Goal: Book appointment/travel/reservation

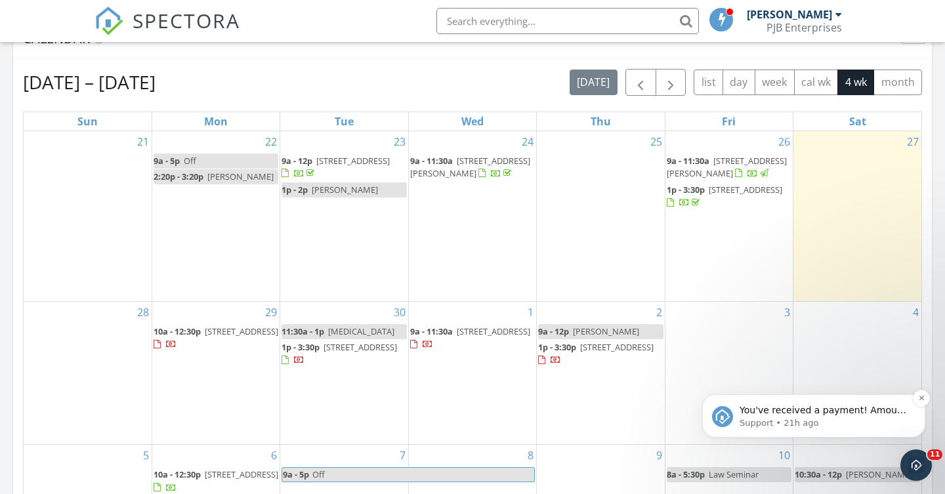
scroll to position [1195, 946]
click at [747, 424] on p "Support • 21h ago" at bounding box center [824, 423] width 169 height 12
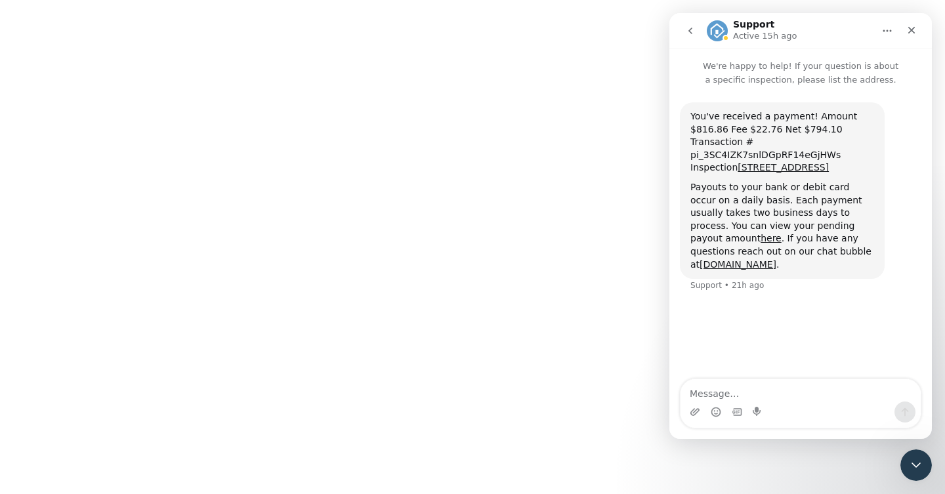
scroll to position [0, 0]
click at [914, 461] on icon "Close Intercom Messenger" at bounding box center [914, 463] width 16 height 16
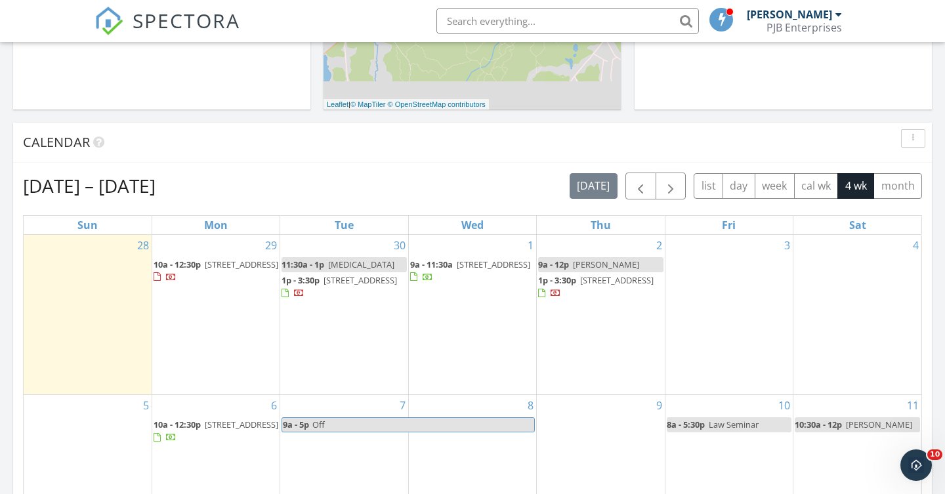
scroll to position [454, 0]
click at [728, 248] on div "3" at bounding box center [728, 315] width 127 height 159
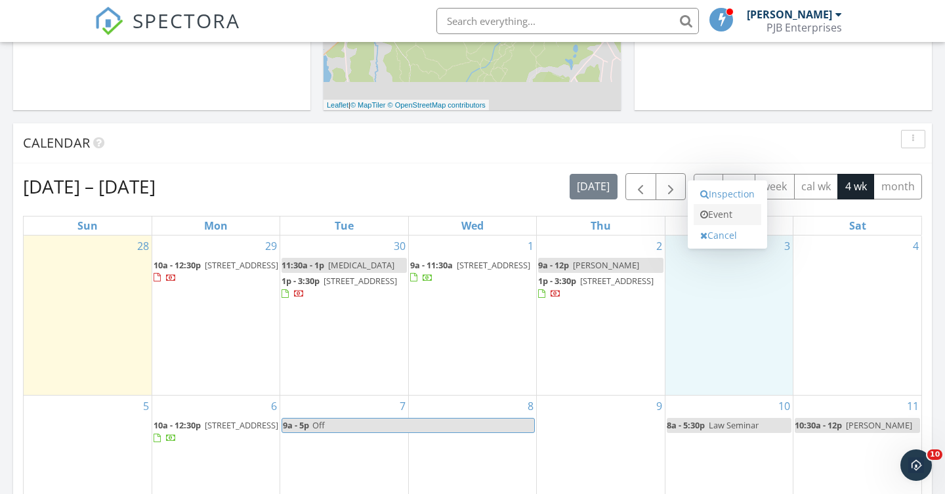
click at [732, 213] on link "Event" at bounding box center [728, 214] width 68 height 21
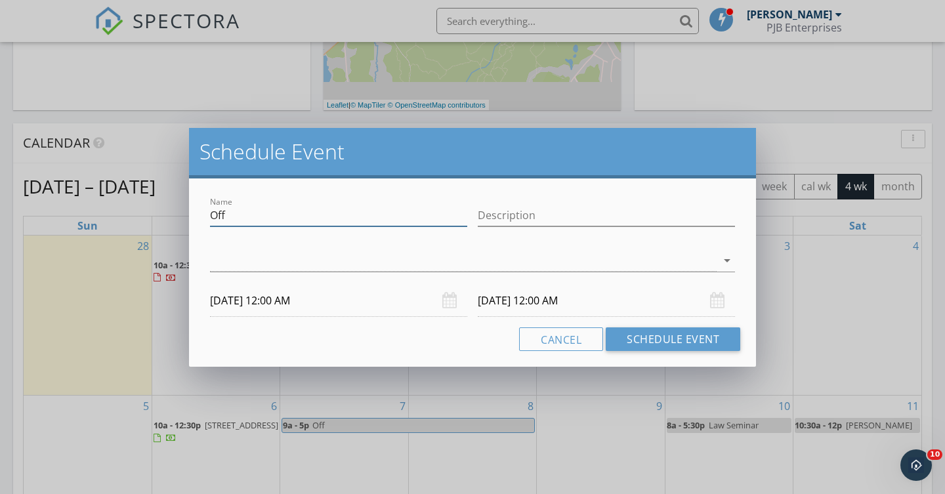
click at [249, 214] on input "Off" at bounding box center [338, 216] width 257 height 22
type input "O"
type input "[PERSON_NAME]"
click at [724, 261] on icon "arrow_drop_down" at bounding box center [727, 261] width 16 height 16
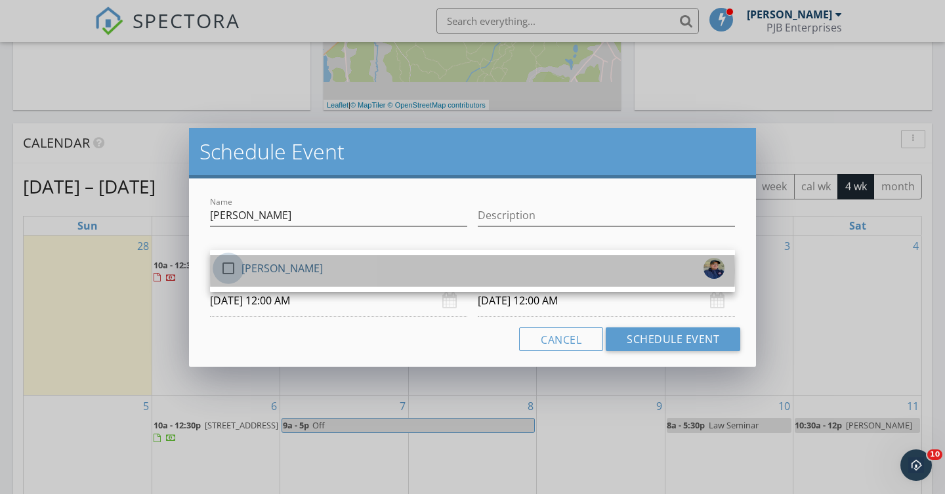
click at [228, 265] on div at bounding box center [228, 268] width 22 height 22
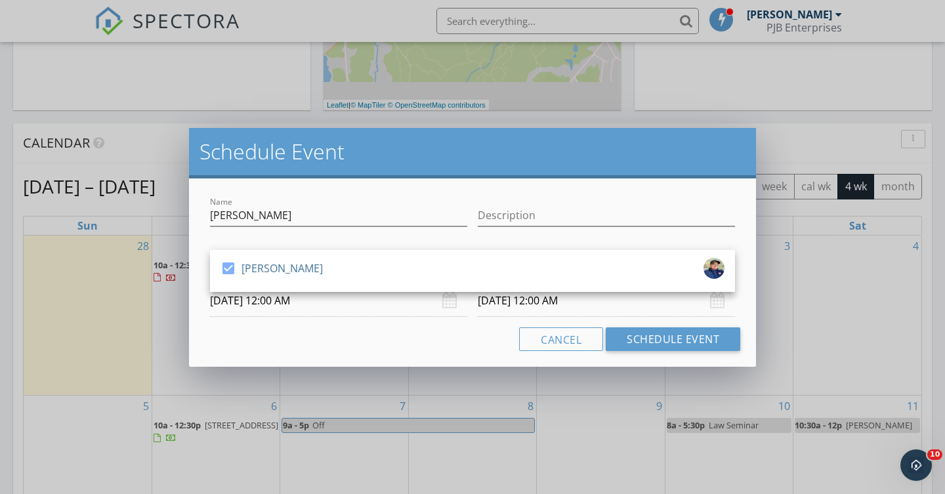
click at [274, 299] on input "[DATE] 12:00 AM" at bounding box center [338, 301] width 257 height 32
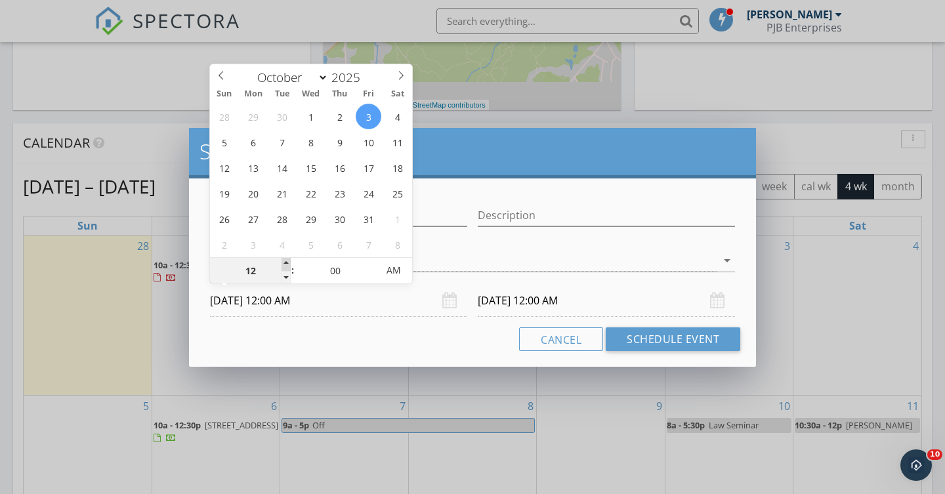
type input "01"
type input "[DATE] 1:00 AM"
click at [286, 260] on span at bounding box center [286, 264] width 9 height 13
type input "02"
type input "[DATE] 2:00 AM"
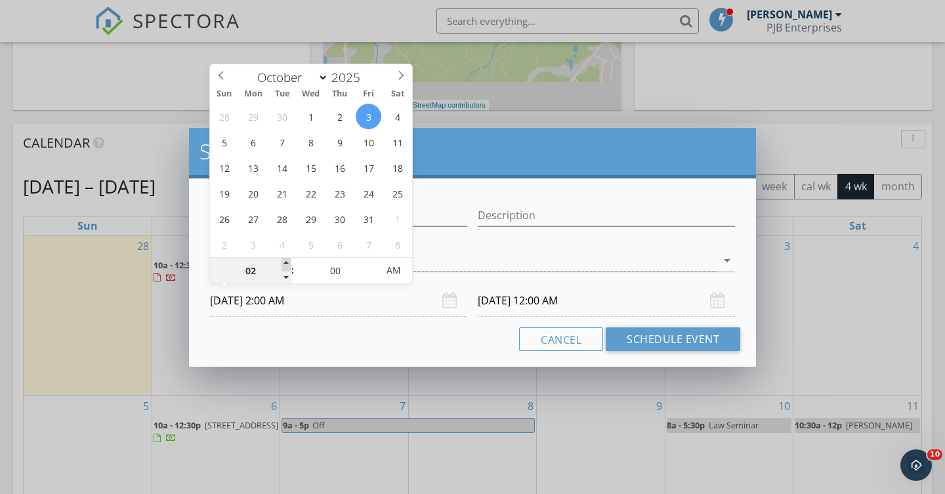
click at [286, 260] on span at bounding box center [286, 264] width 9 height 13
type input "03"
type input "[DATE] 3:00 AM"
click at [286, 260] on span at bounding box center [286, 264] width 9 height 13
type input "04"
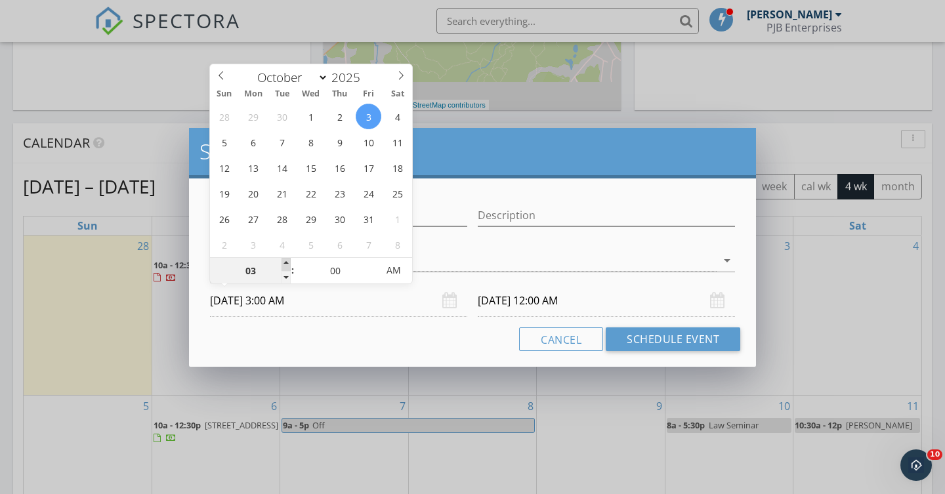
type input "[DATE] 4:00 AM"
click at [286, 260] on span at bounding box center [286, 264] width 9 height 13
type input "05"
type input "[DATE] 5:00 AM"
click at [286, 260] on span at bounding box center [286, 264] width 9 height 13
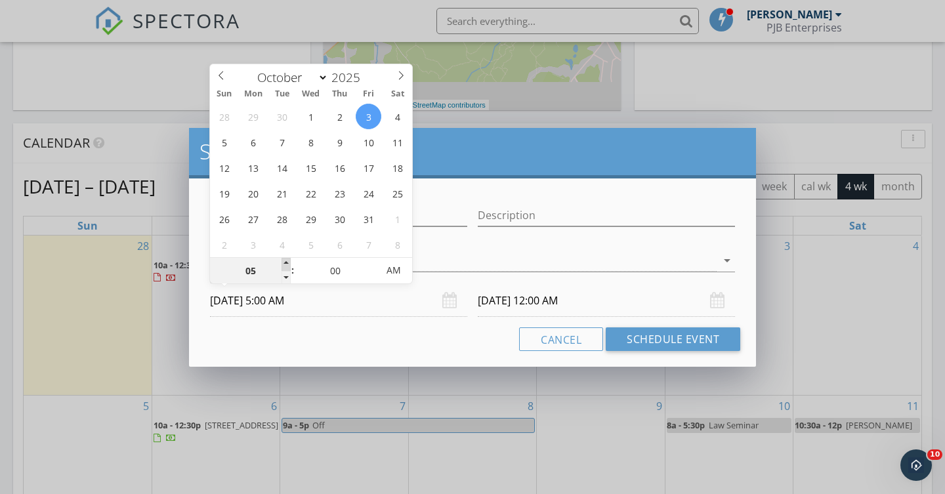
type input "06"
type input "[DATE] 6:00 AM"
click at [286, 260] on span at bounding box center [286, 264] width 9 height 13
type input "07"
type input "[DATE] 7:00 AM"
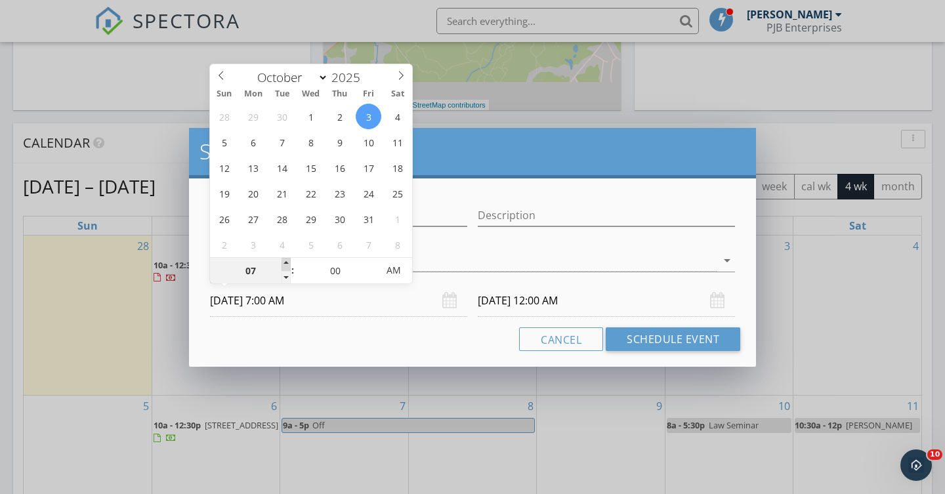
click at [286, 260] on span at bounding box center [286, 264] width 9 height 13
type input "07"
type input "[DATE] 7:00 AM"
type input "08"
type input "[DATE] 8:00 AM"
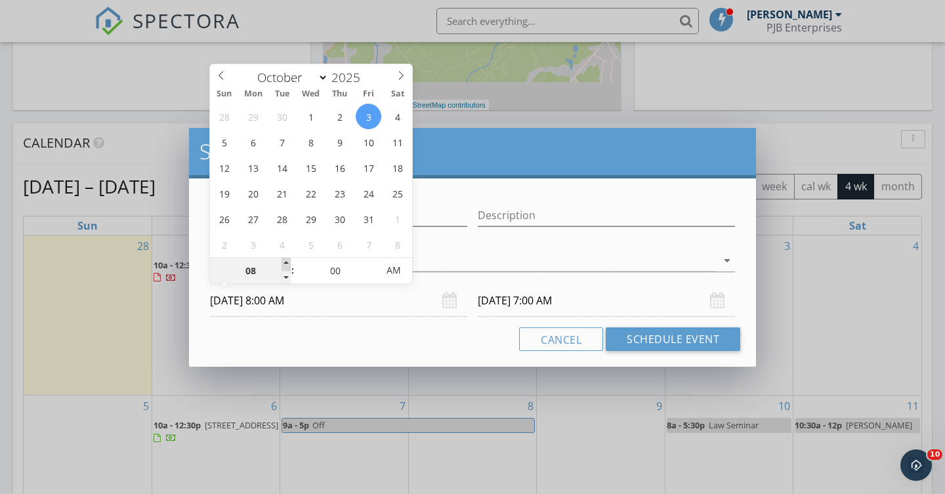
click at [286, 261] on span at bounding box center [286, 264] width 9 height 13
type input "08"
type input "[DATE] 8:00 AM"
type input "09"
type input "[DATE] 9:00 AM"
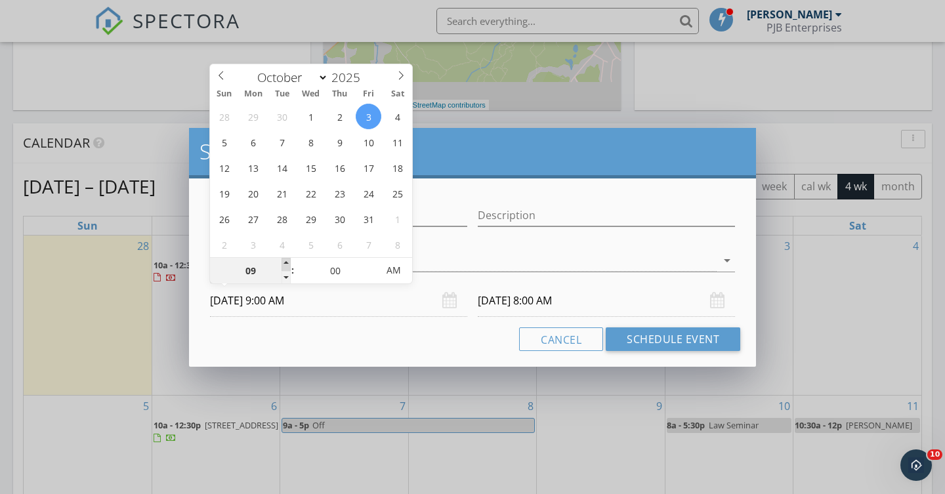
click at [286, 261] on span at bounding box center [286, 264] width 9 height 13
type input "09"
type input "[DATE] 9:00 AM"
click at [524, 301] on input "[DATE] 9:00 AM" at bounding box center [606, 301] width 257 height 32
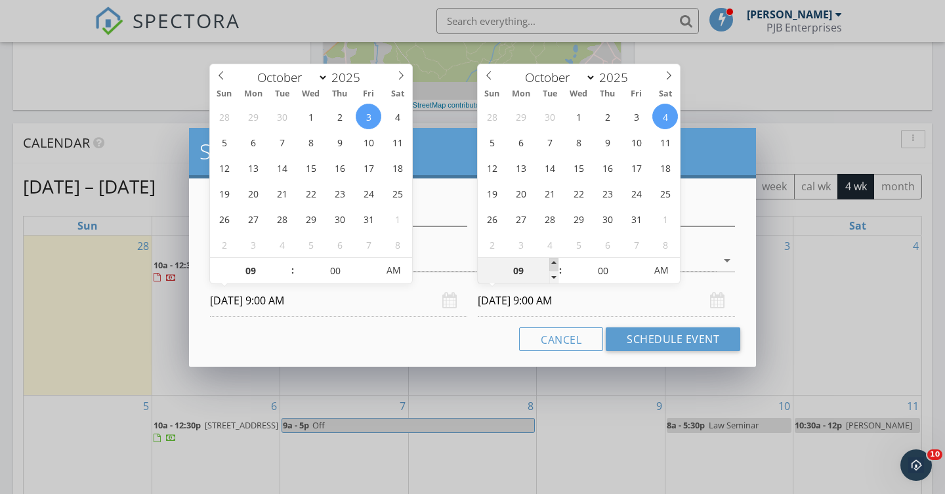
type input "10"
type input "[DATE] 10:00 AM"
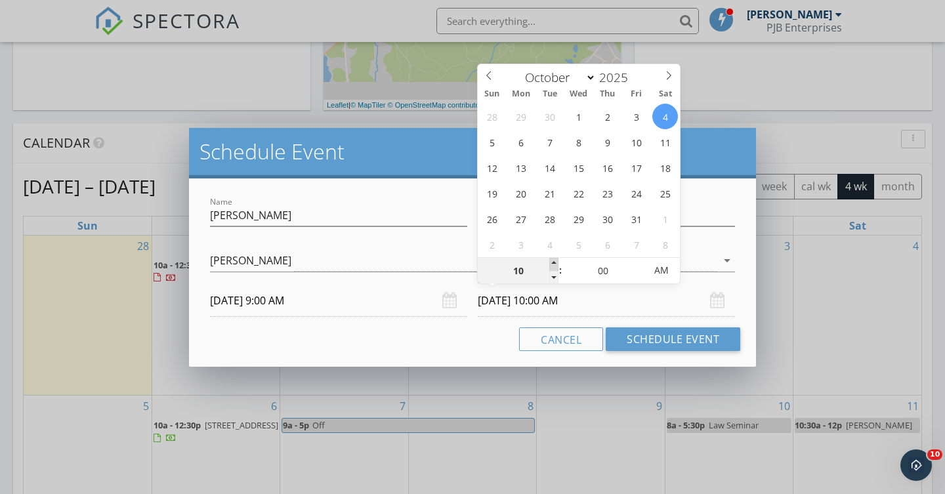
click at [553, 265] on span at bounding box center [553, 264] width 9 height 13
type input "11"
type input "[DATE] 11:00 AM"
click at [553, 265] on span at bounding box center [553, 264] width 9 height 13
type input "12"
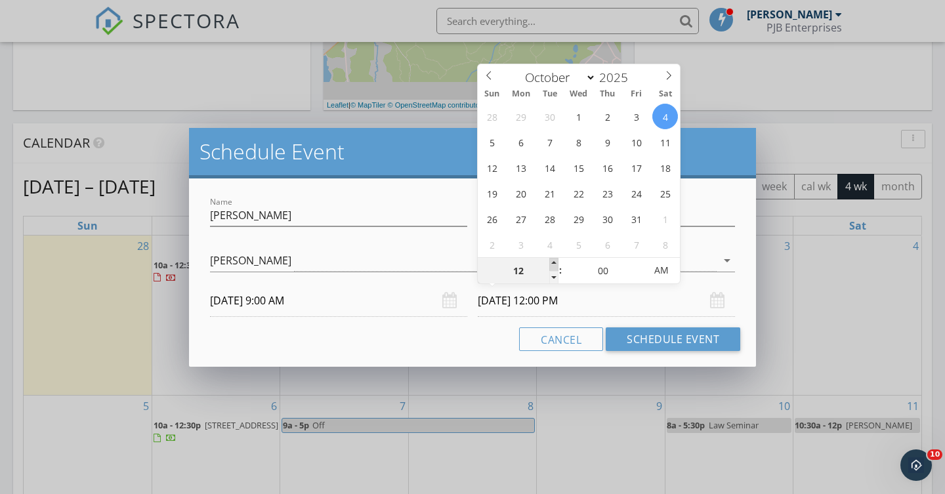
click at [553, 265] on span at bounding box center [553, 264] width 9 height 13
type input "[DATE] 12:00 PM"
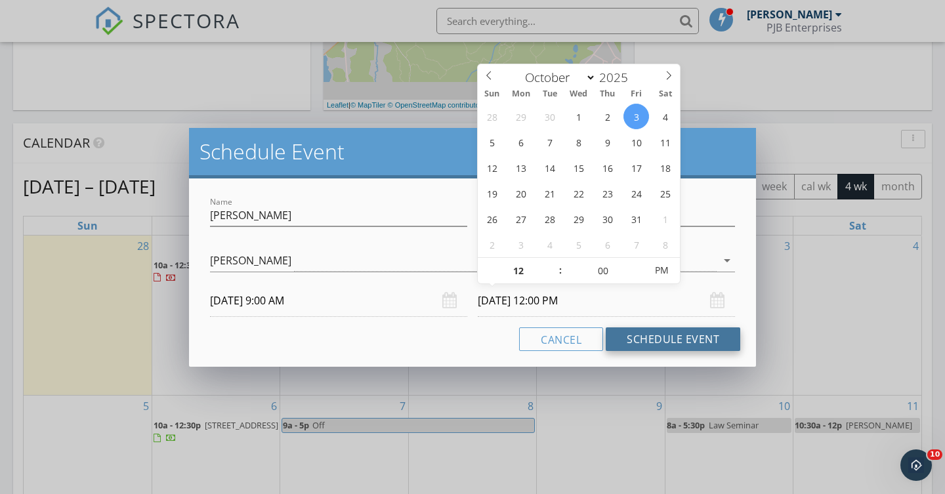
click at [666, 334] on button "Schedule Event" at bounding box center [673, 339] width 135 height 24
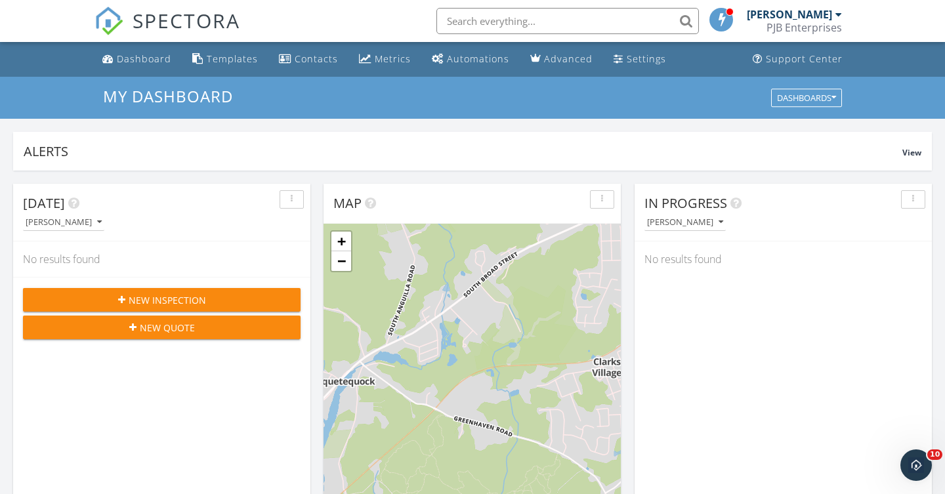
scroll to position [0, 0]
